Goal: Communication & Community: Answer question/provide support

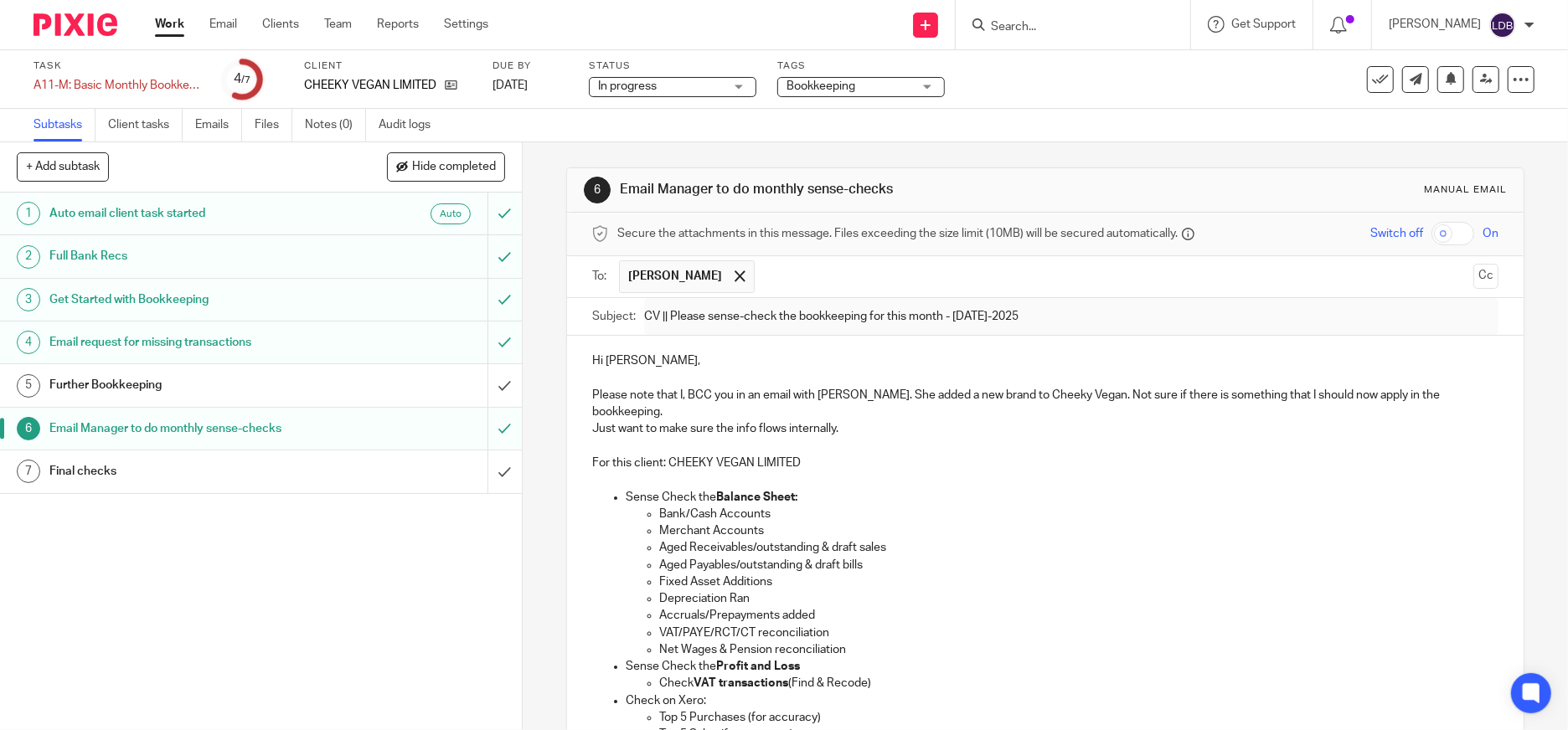
scroll to position [225, 0]
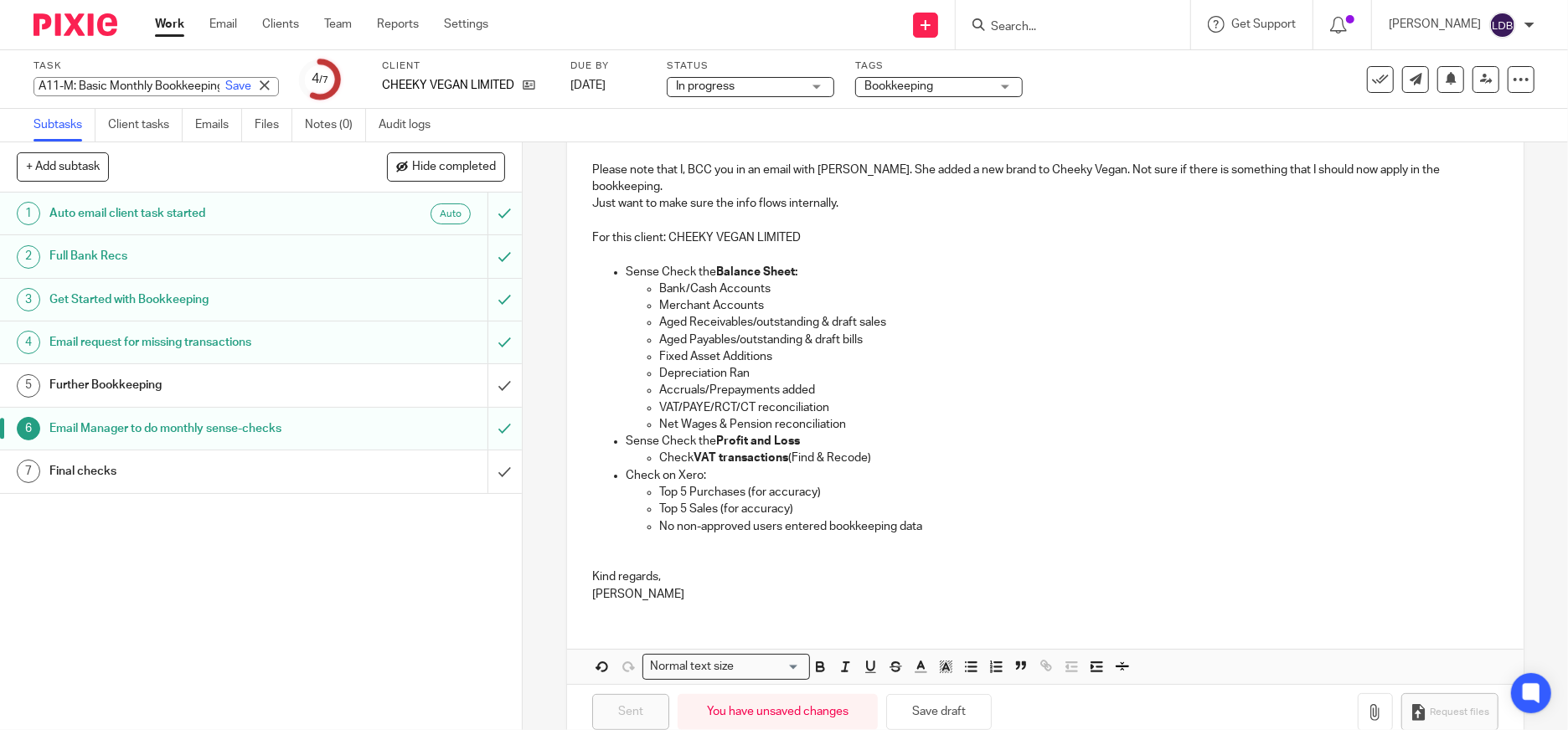
click at [164, 90] on div "A11-M: Basic Monthly Bookkeeping Save A11-M: Basic Monthly Bookkeeping" at bounding box center [156, 86] width 245 height 19
click at [164, 26] on link "Work" at bounding box center [169, 24] width 30 height 17
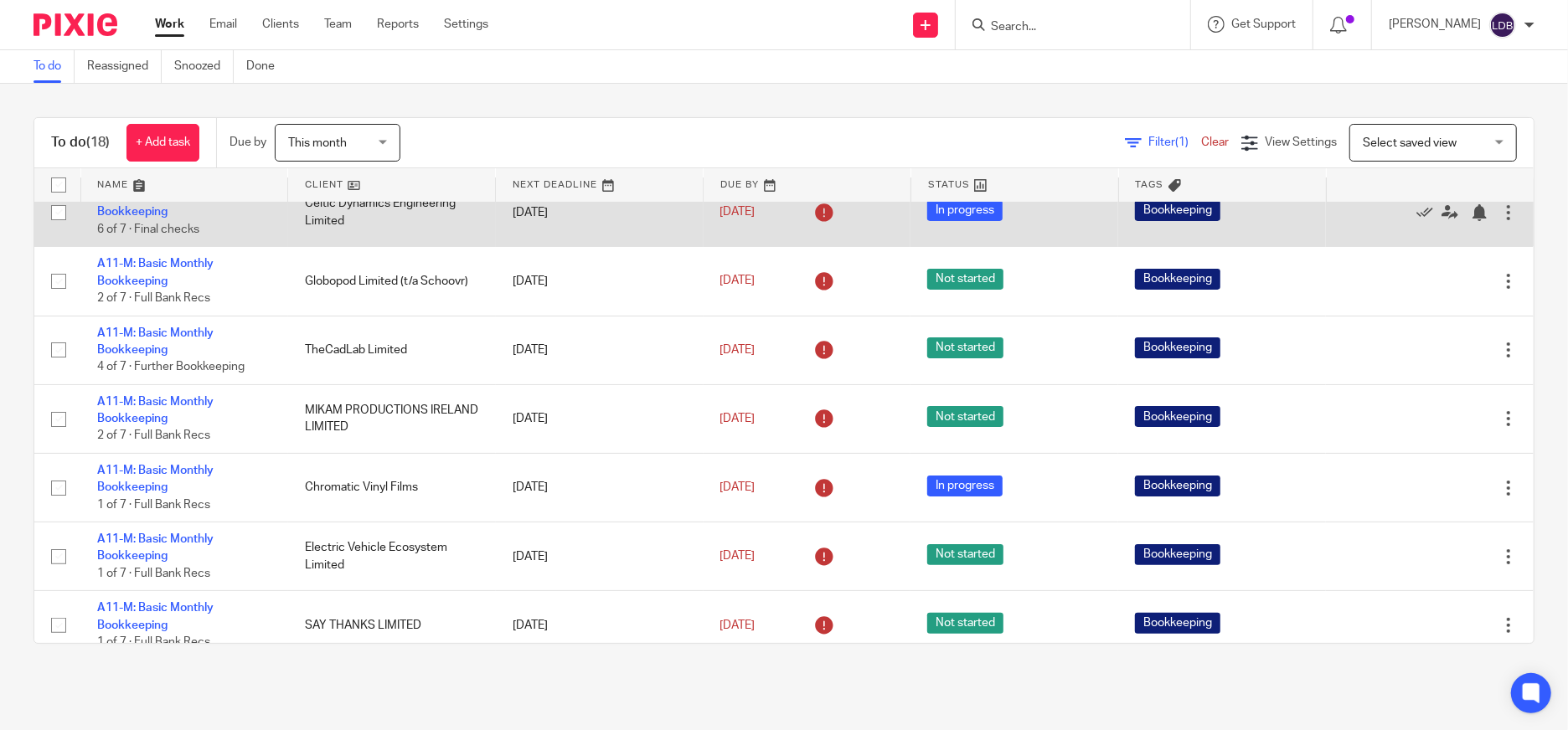
scroll to position [248, 0]
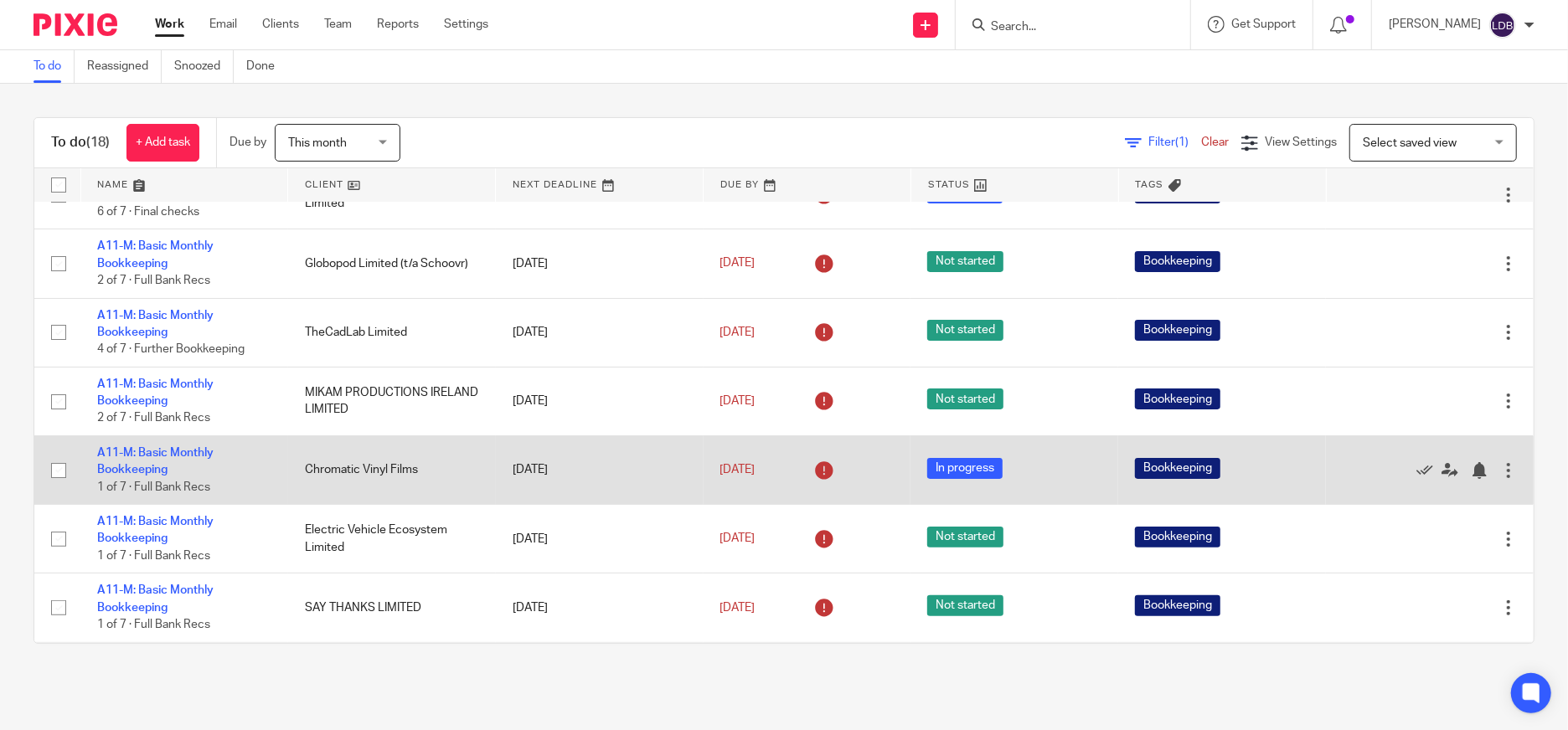
click at [380, 473] on td "Chromatic Vinyl Films" at bounding box center [392, 469] width 207 height 68
click at [148, 464] on link "A11-M: Basic Monthly Bookkeeping" at bounding box center [156, 461] width 117 height 29
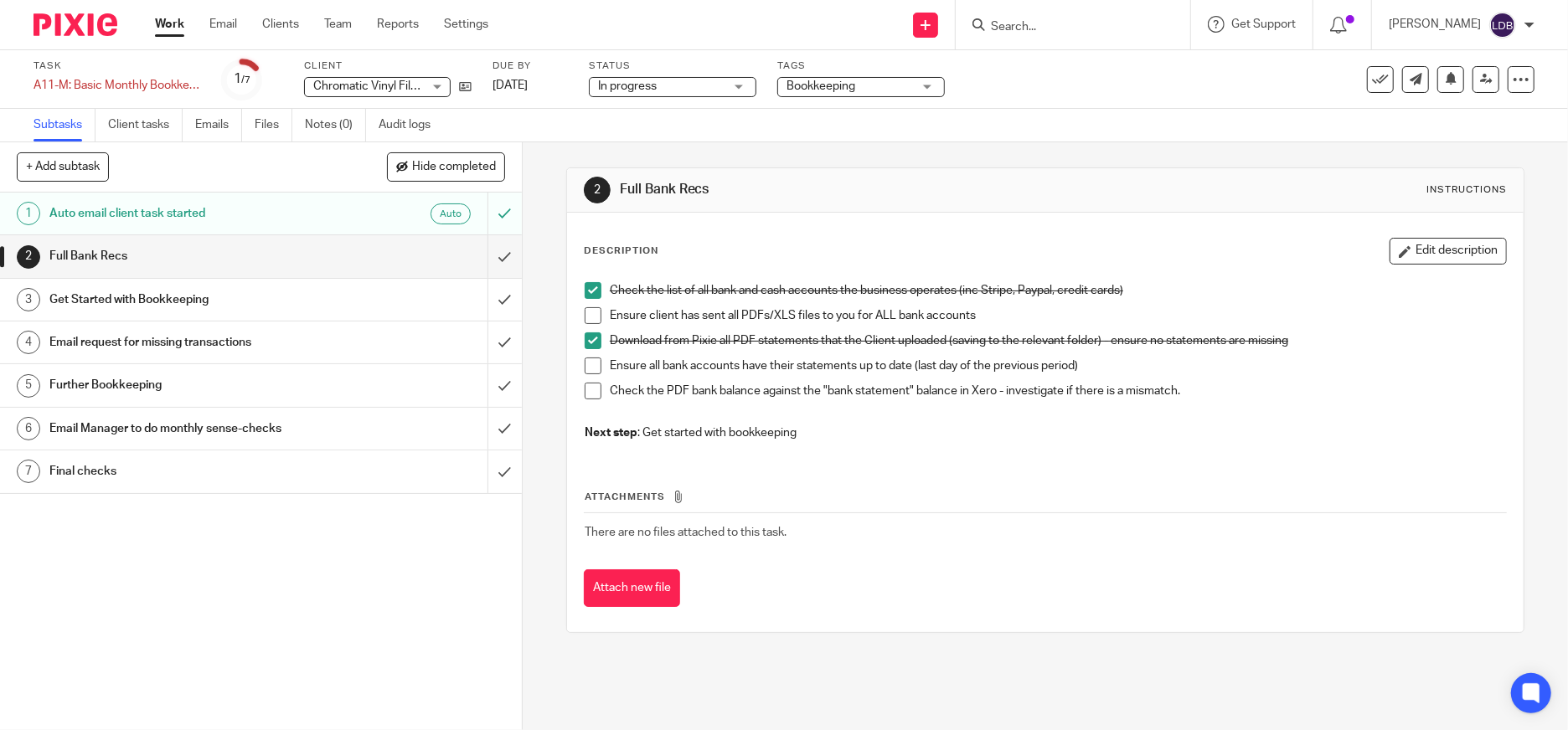
click at [241, 304] on h1 "Get Started with Bookkeeping" at bounding box center [190, 299] width 281 height 25
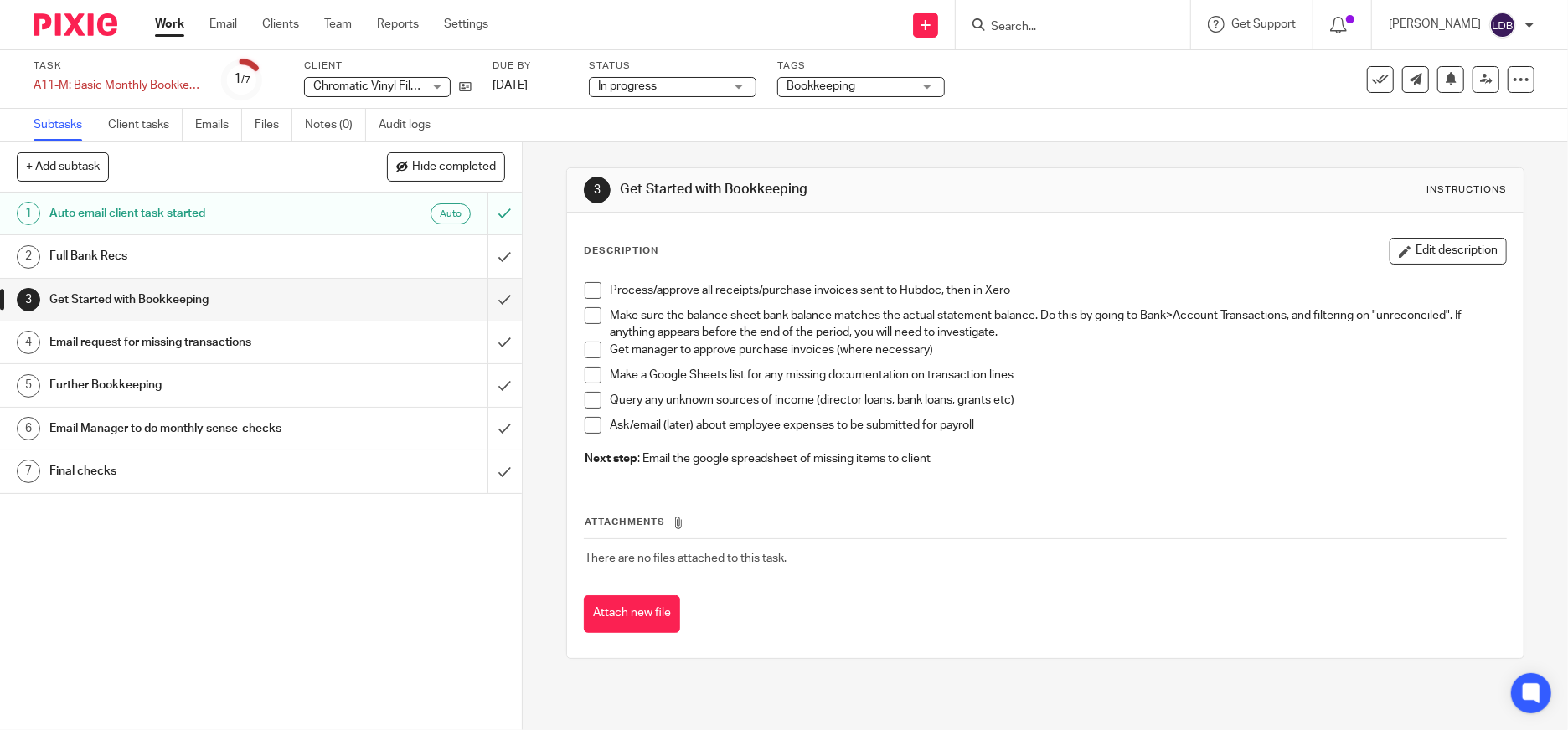
click at [588, 291] on span at bounding box center [593, 291] width 17 height 17
click at [307, 343] on h1 "Email request for missing transactions" at bounding box center [190, 341] width 281 height 25
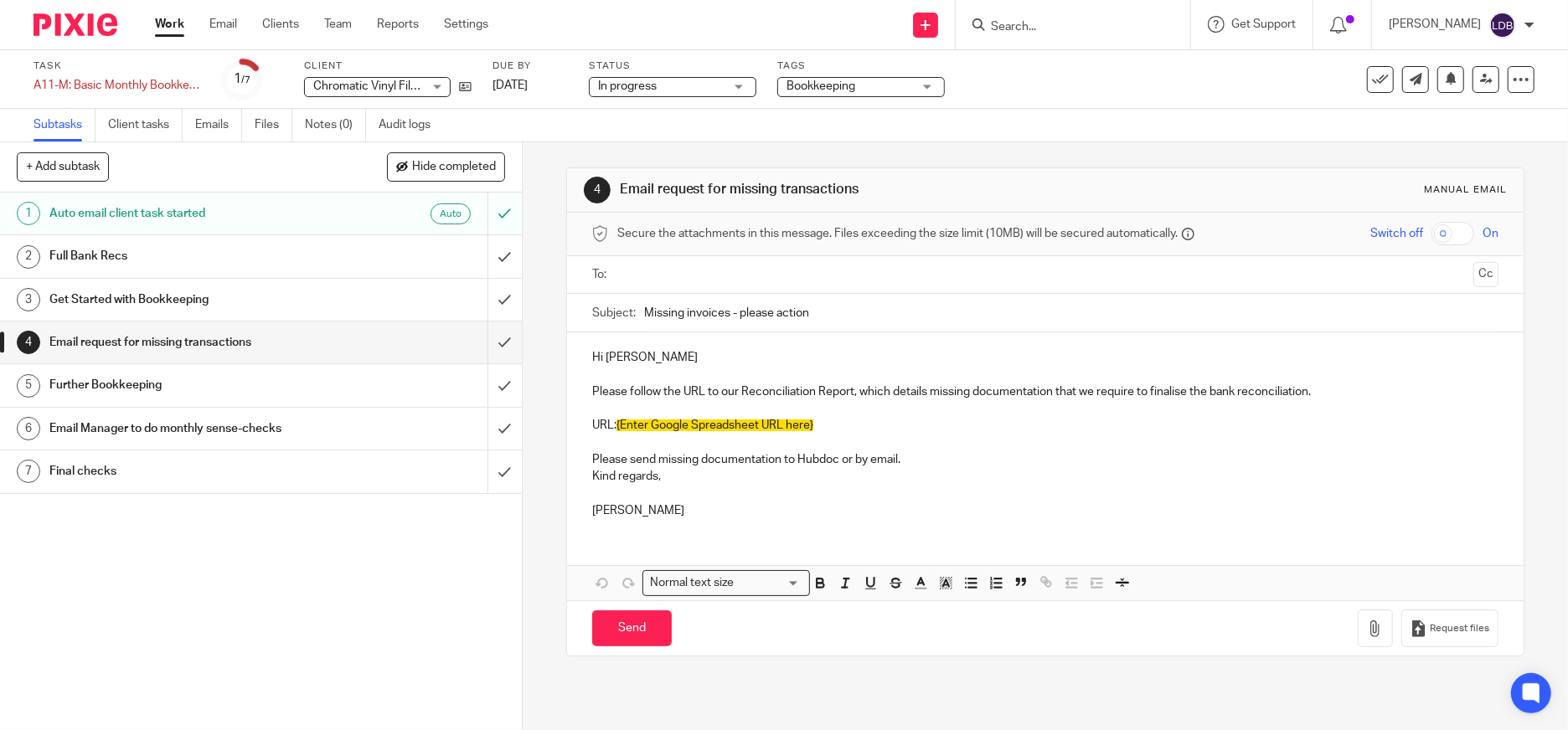
click at [651, 276] on input "text" at bounding box center [1044, 275] width 843 height 19
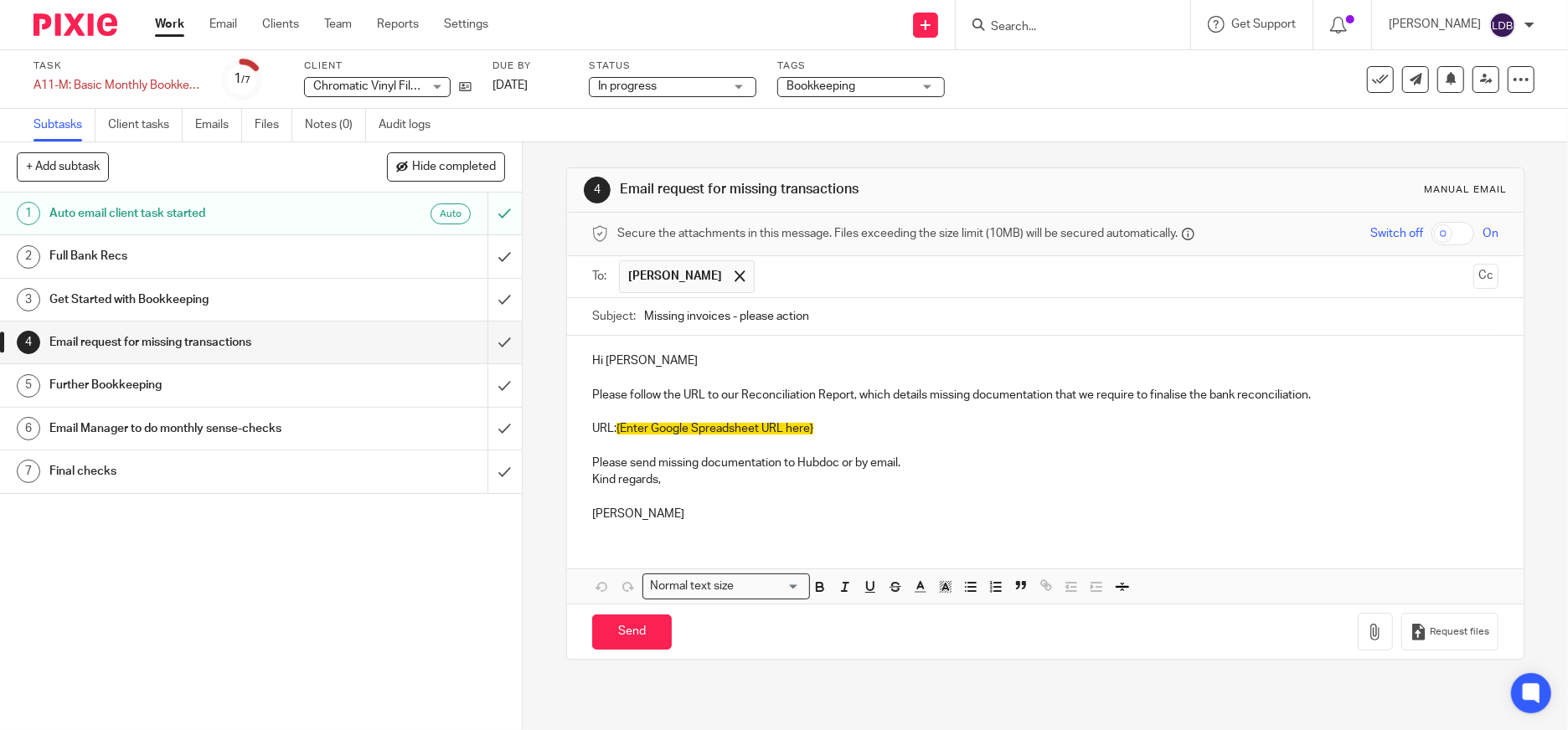
click at [644, 316] on input "Missing invoices - please action" at bounding box center [1071, 316] width 854 height 38
drag, startPoint x: 764, startPoint y: 319, endPoint x: 897, endPoint y: 312, distance: 133.2
click at [897, 312] on input "CVF || Missing invoices - please action" at bounding box center [1071, 316] width 854 height 38
type input "CVF || Missing invoices - Jul'2025"
click at [798, 379] on p "Please follow the URL to our Reconciliation Report, which details missing docum…" at bounding box center [1045, 387] width 906 height 34
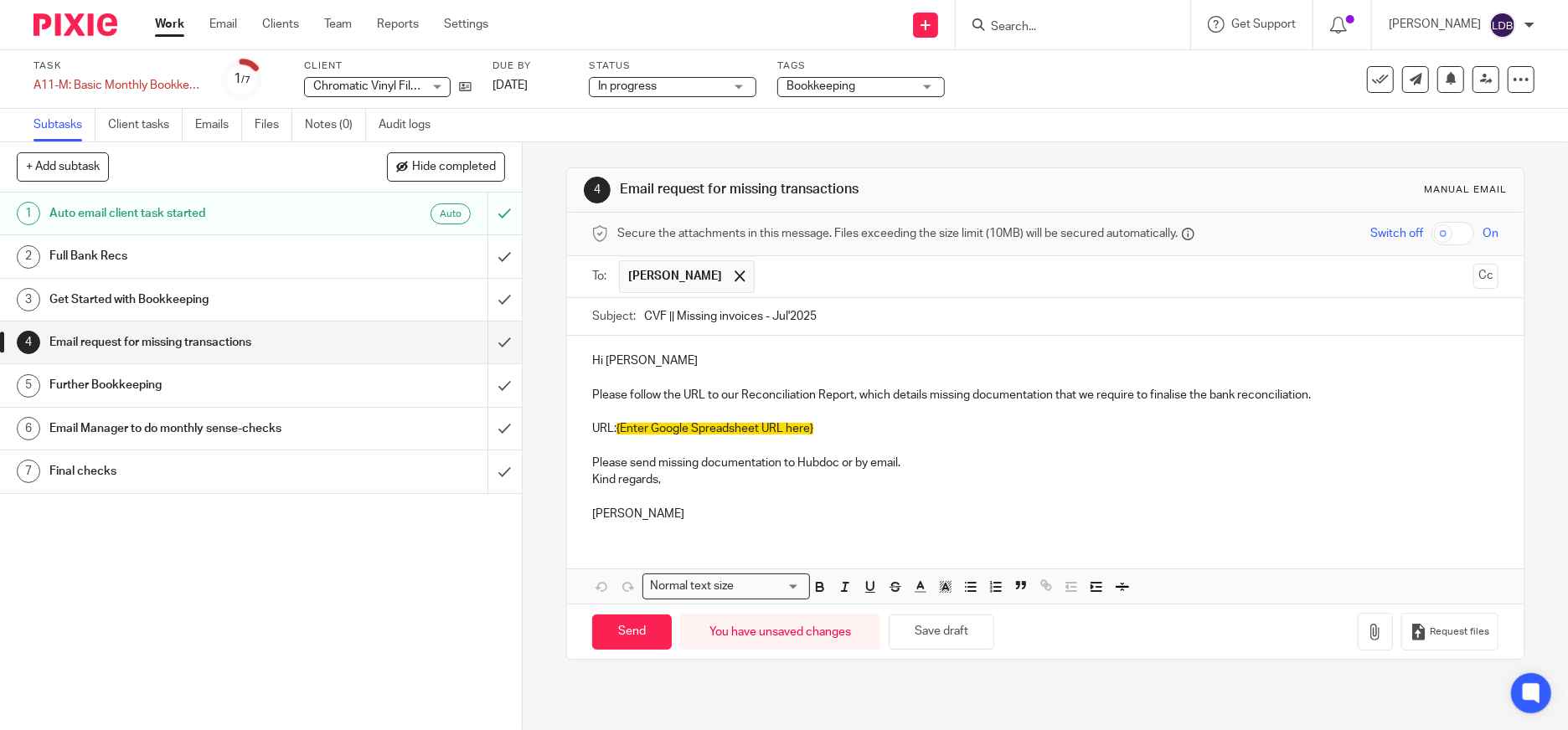
click at [616, 427] on span "{Enter Google Spreadsheet URL here}" at bounding box center [715, 428] width 197 height 12
drag, startPoint x: 612, startPoint y: 427, endPoint x: 820, endPoint y: 435, distance: 208.2
click at [820, 435] on p "URL: {Enter Google Spreadsheet URL here}" at bounding box center [1045, 428] width 906 height 17
click at [0, 0] on span "Consider using regional language" at bounding box center [0, 0] width 0 height 0
click at [870, 397] on p "Please follow the URL to our Reconciliation Report, which details missing docum…" at bounding box center [1045, 387] width 906 height 34
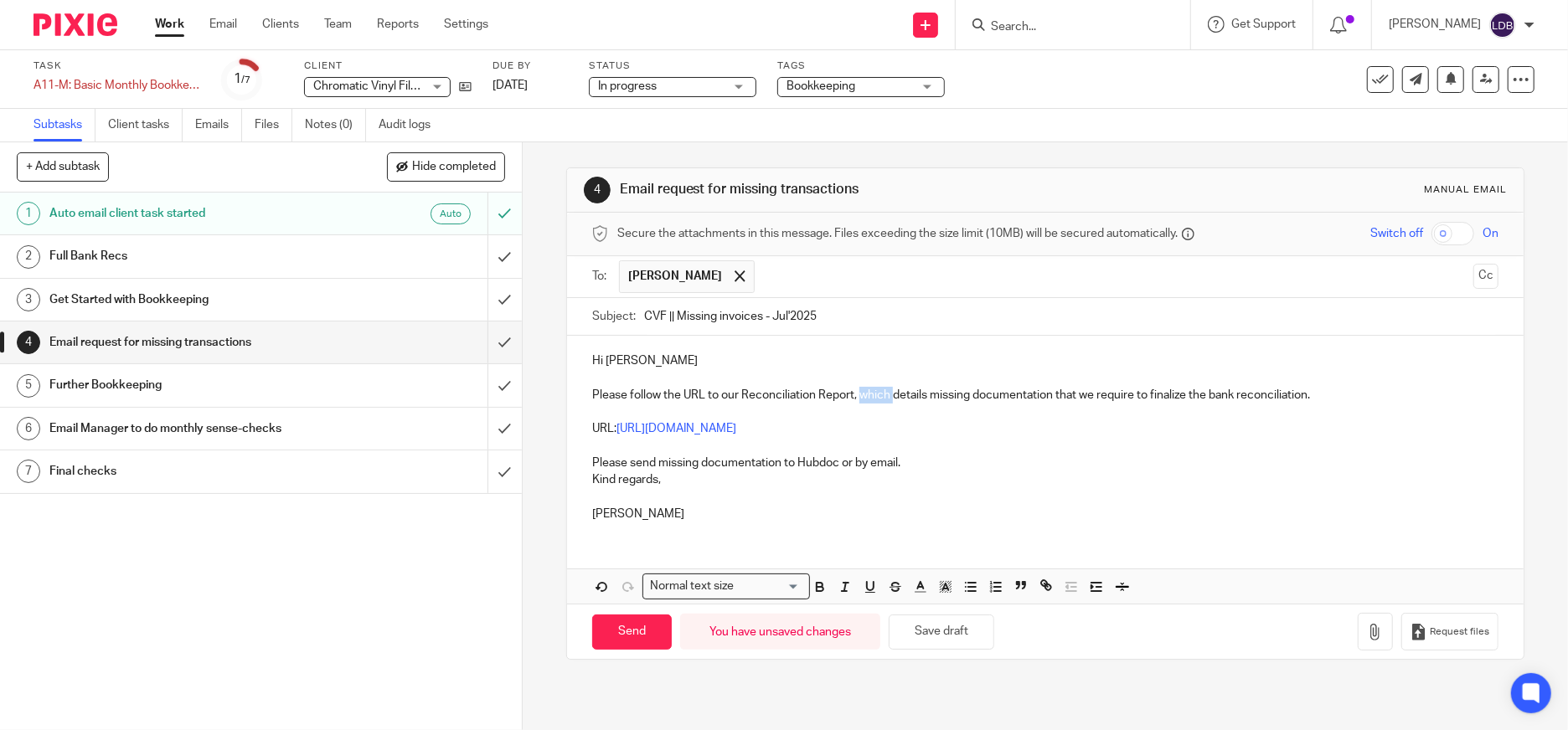
click at [870, 397] on p "Please follow the URL to our Reconciliation Report, which details missing docum…" at bounding box center [1045, 387] width 906 height 34
click at [890, 393] on p "Please follow the URL to our Reconciliation Report, details missing documentati…" at bounding box center [1045, 387] width 906 height 34
click at [0, 0] on span "Report," at bounding box center [0, 0] width 0 height 0
click at [871, 392] on p "Please follow the URL to our Reconciliation Report, which details missing docum…" at bounding box center [1045, 387] width 906 height 34
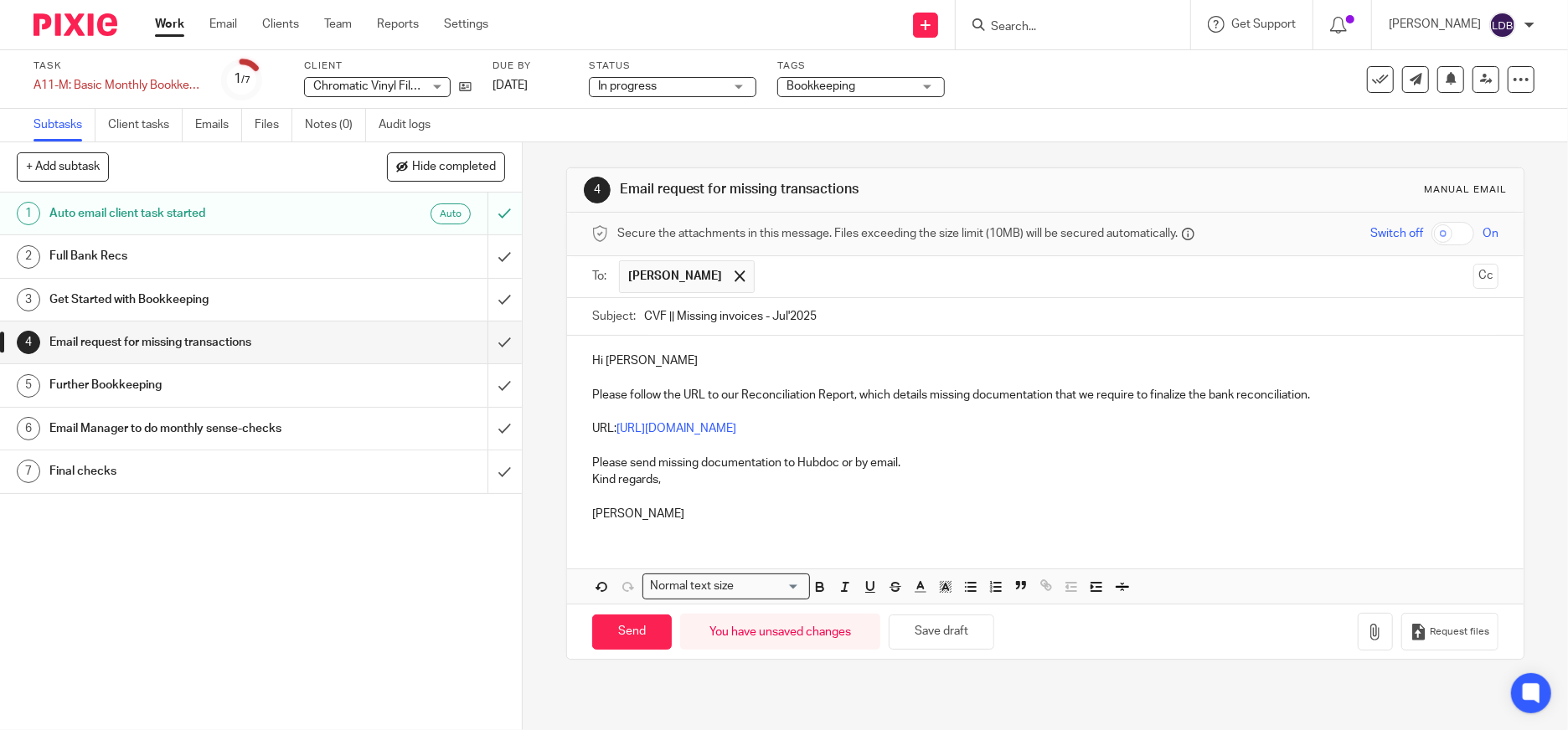
click at [875, 394] on p "Please follow the URL to our Reconciliation Report, which details missing docum…" at bounding box center [1045, 387] width 906 height 34
click at [891, 394] on p "Please follow the URL to our Reconciliation Report, details missing documentati…" at bounding box center [1045, 387] width 906 height 34
click at [1289, 396] on p "Please follow the URL to our Reconciliation Report, details to missing document…" at bounding box center [1045, 387] width 906 height 34
click at [0, 0] on qb-div "Replace with Report;" at bounding box center [0, 0] width 0 height 0
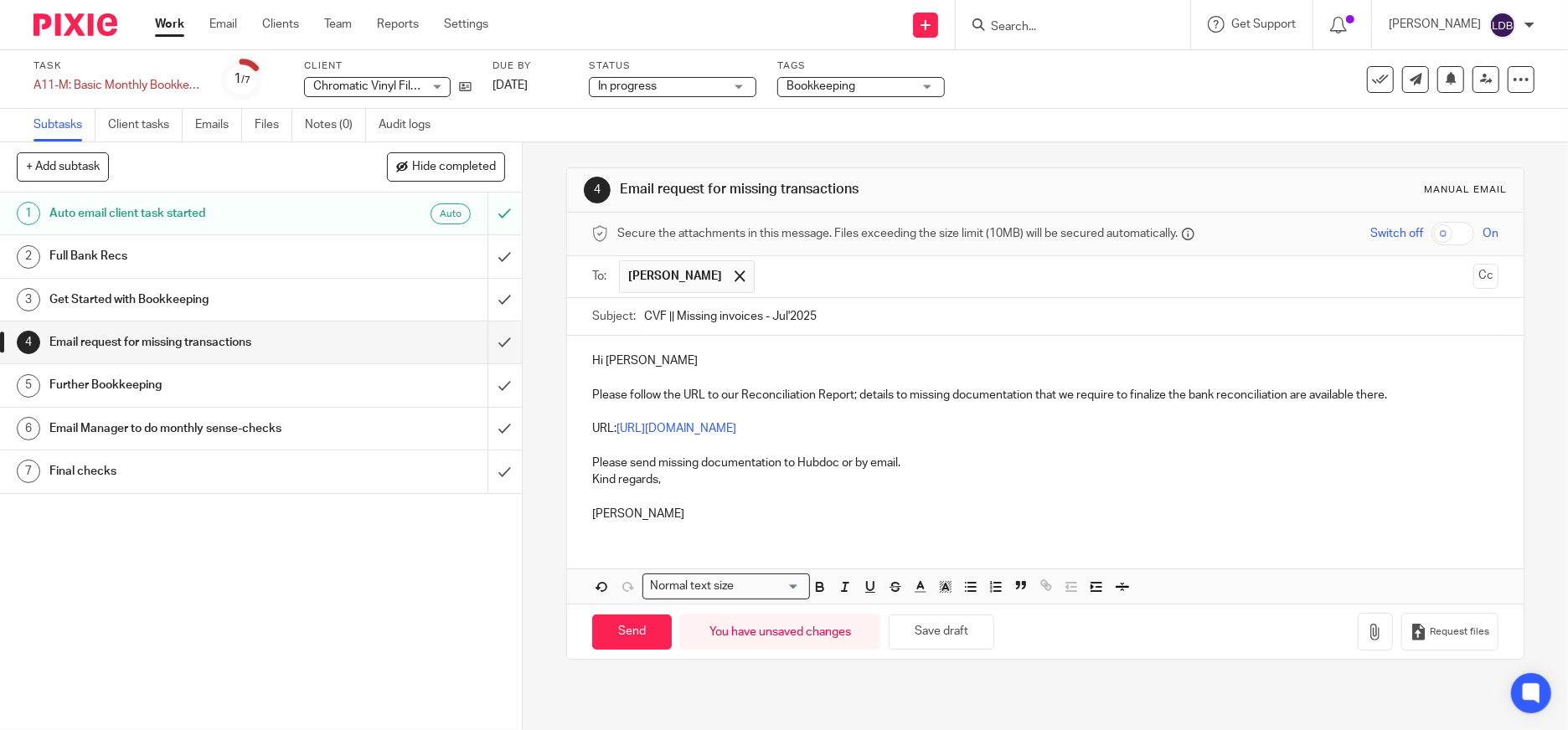
click at [894, 394] on p "Please follow the URL to our Reconciliation Report; details to missing document…" at bounding box center [1045, 387] width 906 height 34
click at [0, 0] on div "of" at bounding box center [0, 0] width 0 height 0
click at [919, 478] on p "Kind regards," at bounding box center [1045, 479] width 906 height 17
click at [668, 460] on p "Please send missing documentation to Hubdoc or by email." at bounding box center [1045, 463] width 906 height 17
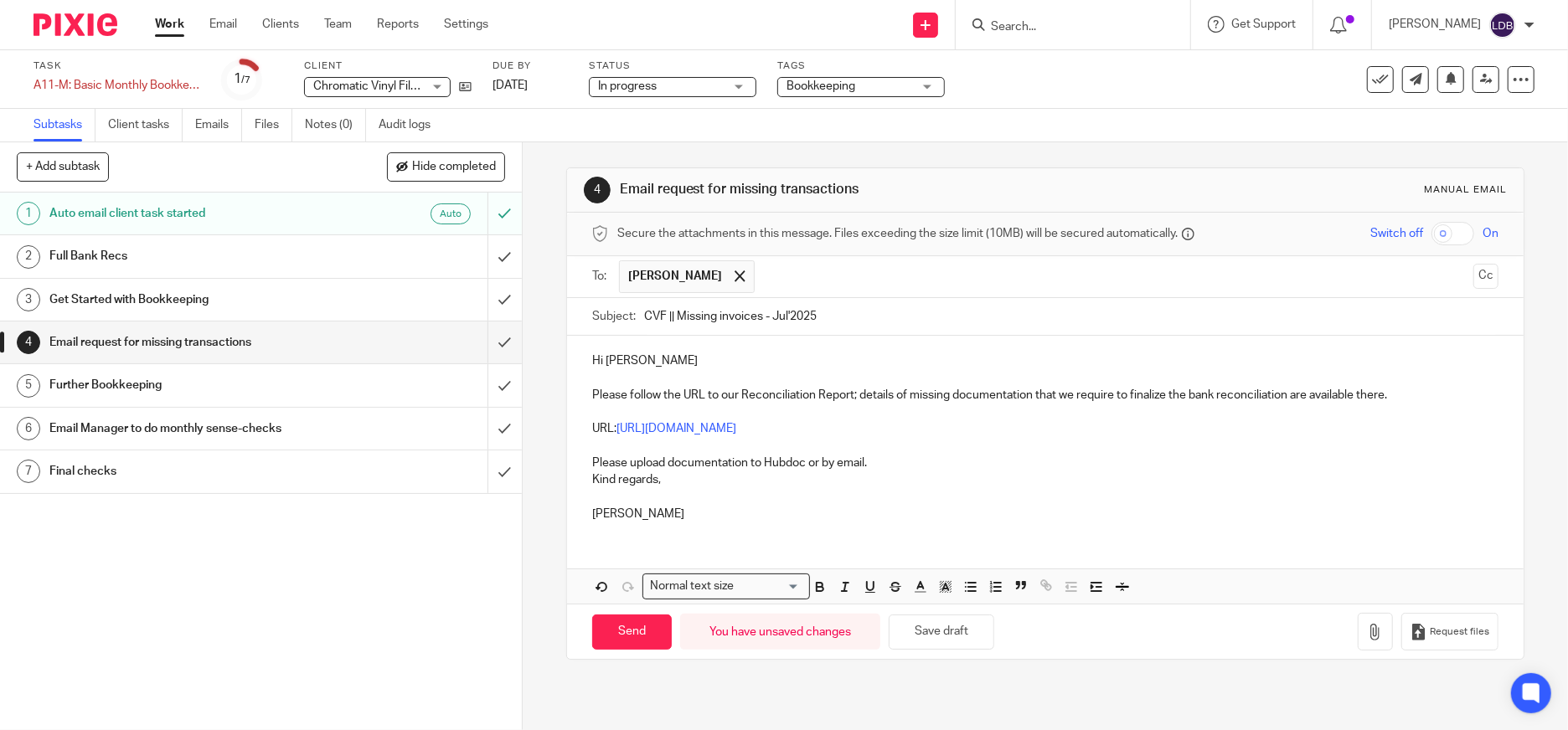
click at [889, 462] on p "Please upload documentation to Hubdoc or by email." at bounding box center [1045, 463] width 906 height 17
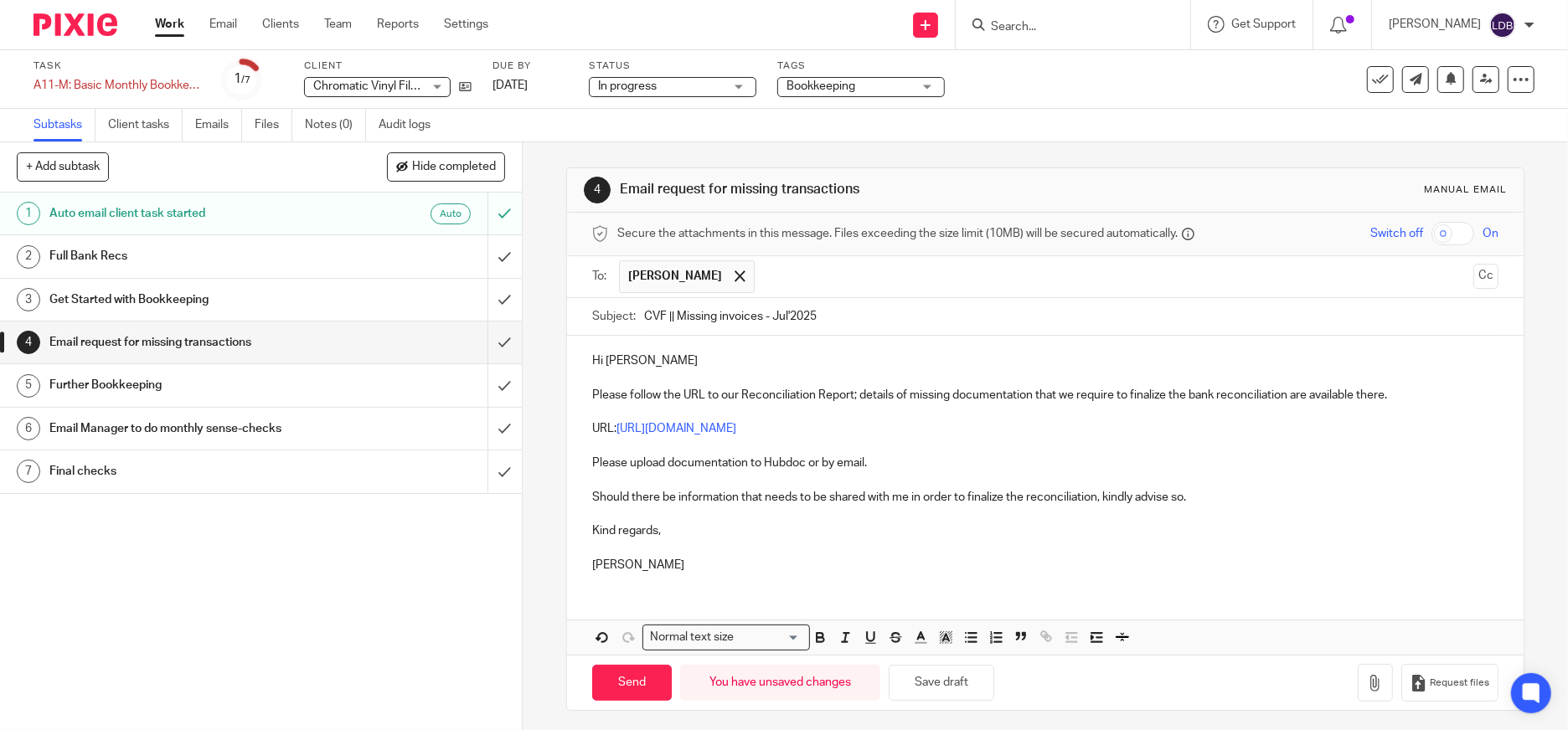
click at [598, 549] on p "[PERSON_NAME]" at bounding box center [1045, 556] width 906 height 34
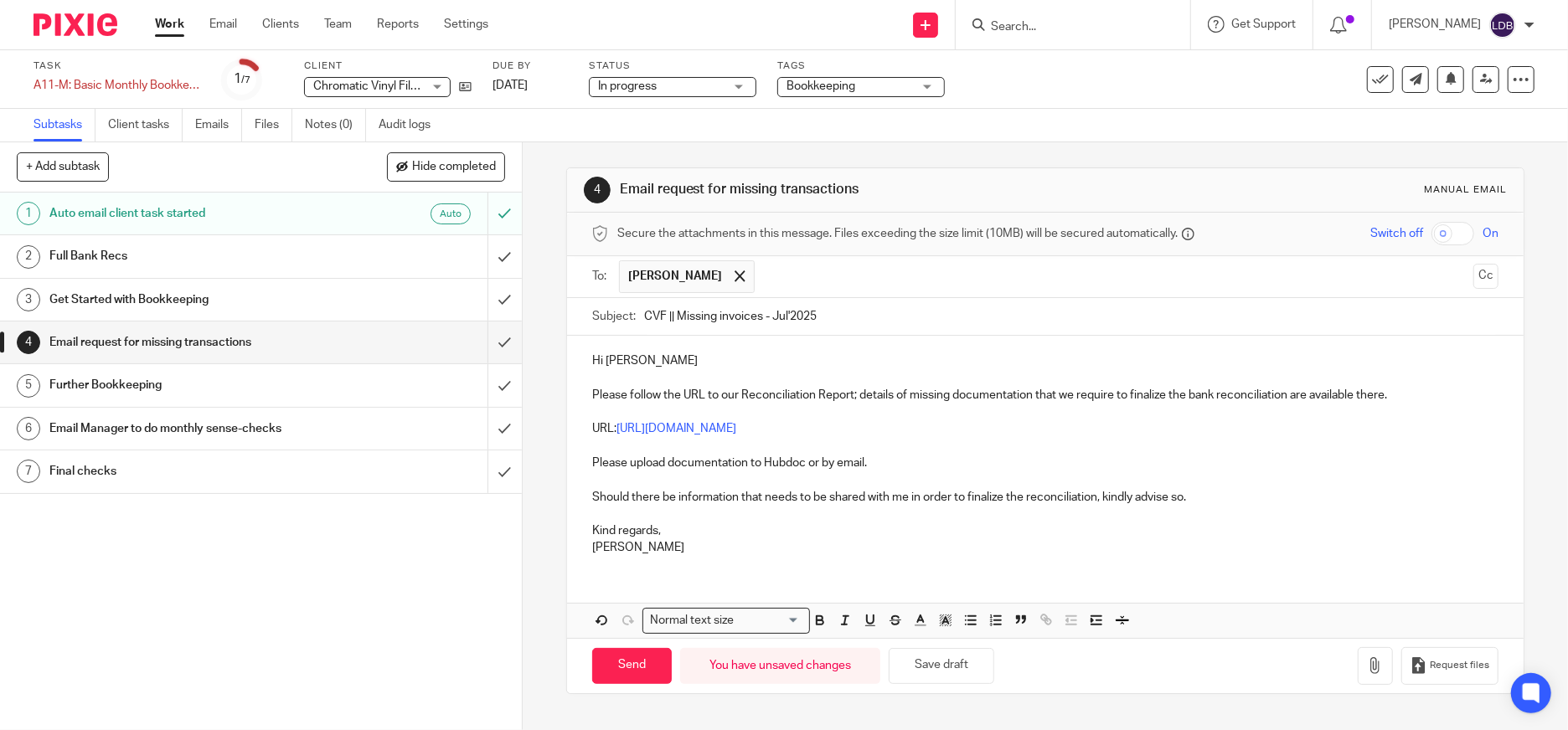
click at [0, 0] on span "[PERSON_NAME]" at bounding box center [0, 0] width 0 height 0
click at [902, 538] on p "Kind regards," at bounding box center [1045, 531] width 906 height 17
click at [623, 515] on p at bounding box center [1045, 513] width 906 height 17
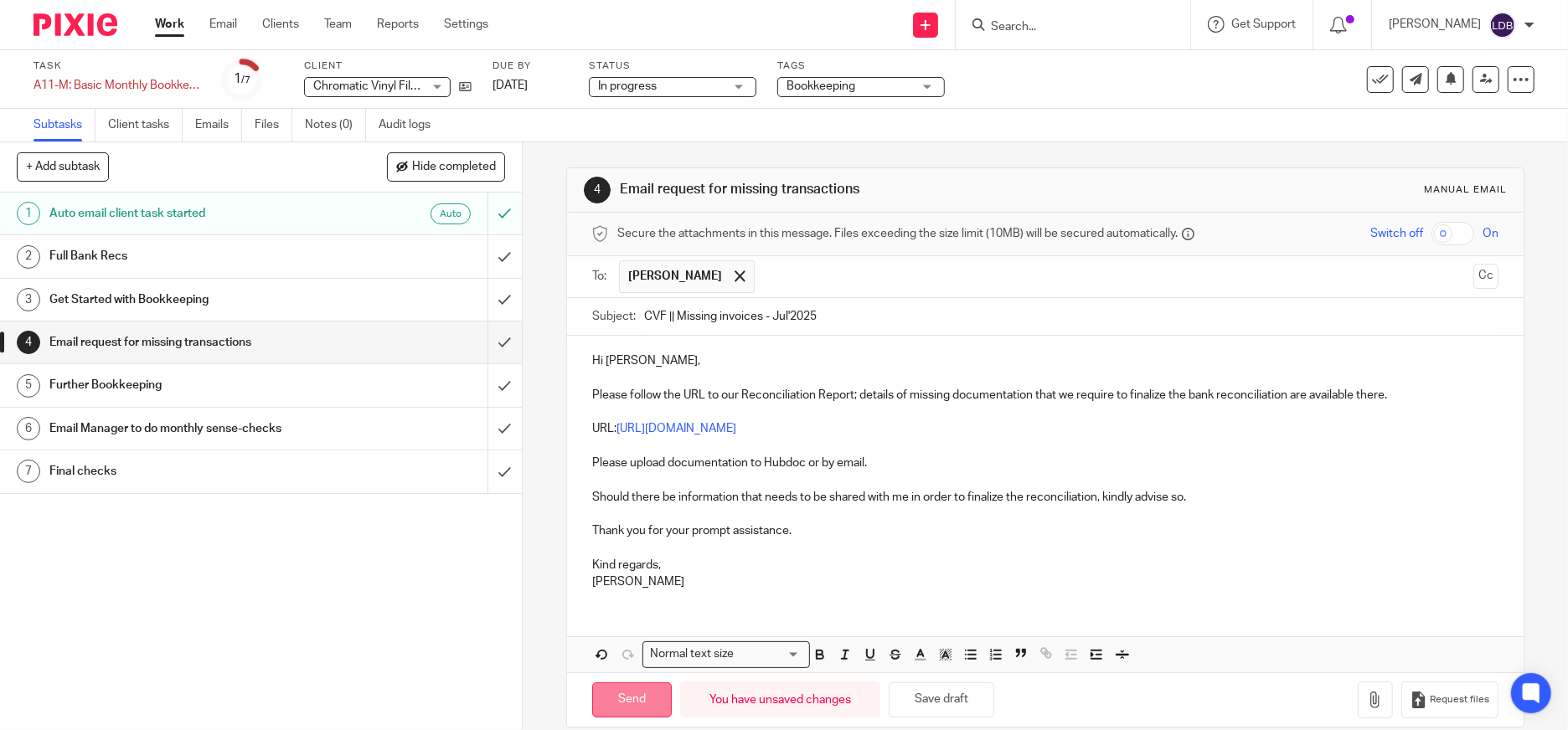
click at [622, 700] on input "Send" at bounding box center [632, 699] width 80 height 36
type input "Sent"
